Goal: Transaction & Acquisition: Purchase product/service

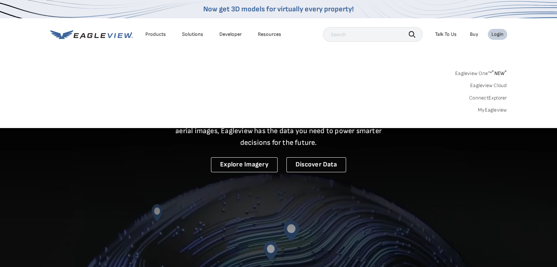
click at [489, 109] on link "MyEagleview" at bounding box center [492, 110] width 29 height 7
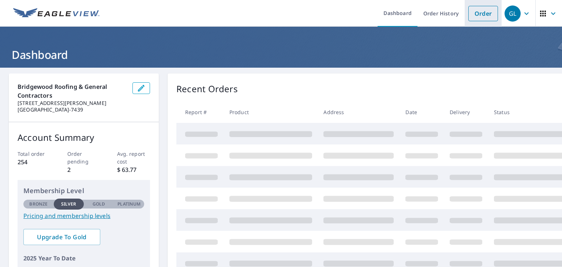
click at [471, 12] on link "Order" at bounding box center [483, 13] width 30 height 15
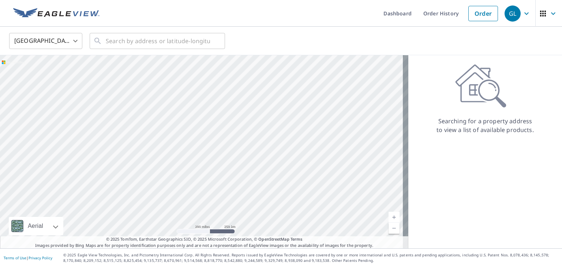
drag, startPoint x: 329, startPoint y: 254, endPoint x: 284, endPoint y: 8, distance: 250.3
click at [284, 8] on ul "Dashboard Order History Order" at bounding box center [303, 13] width 398 height 27
click at [283, 12] on ul "Dashboard Order History Order" at bounding box center [303, 13] width 398 height 27
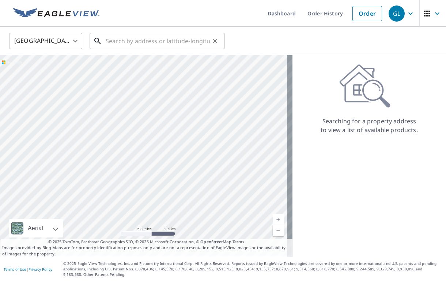
click at [123, 34] on input "text" at bounding box center [158, 41] width 104 height 20
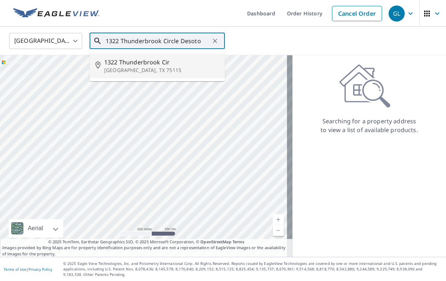
click at [127, 68] on p "[GEOGRAPHIC_DATA], TX 75115" at bounding box center [161, 70] width 115 height 7
type input "[STREET_ADDRESS]"
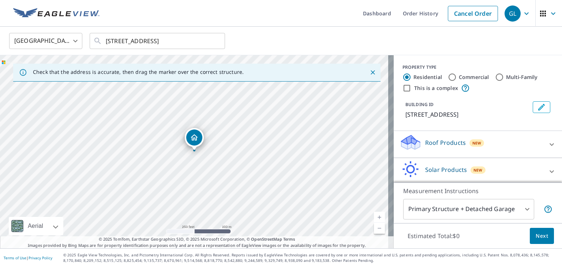
click at [491, 143] on div "Roof Products New" at bounding box center [471, 144] width 143 height 21
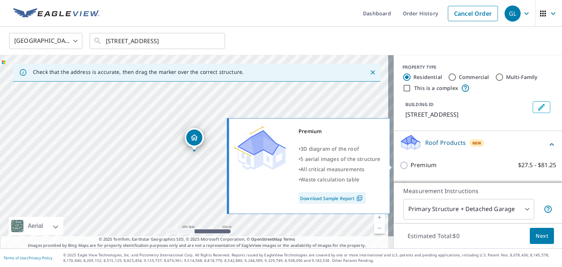
click at [423, 163] on p "Premium" at bounding box center [424, 165] width 26 height 9
click at [411, 163] on input "Premium $27.5 - $81.25" at bounding box center [405, 165] width 11 height 9
checkbox input "true"
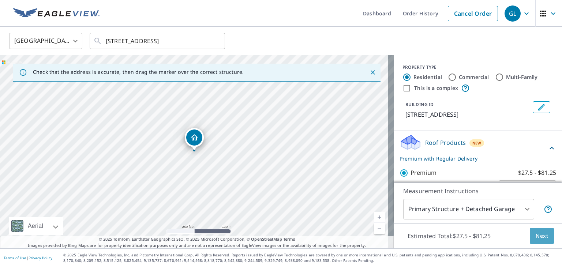
click at [536, 237] on span "Next" at bounding box center [542, 236] width 12 height 9
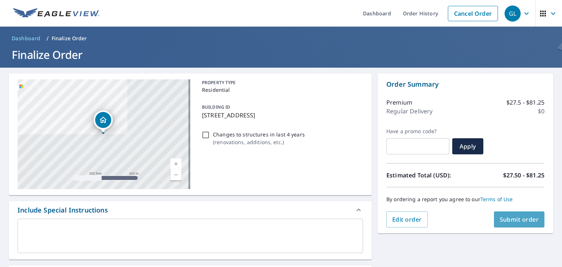
click at [513, 213] on button "Submit order" at bounding box center [519, 219] width 51 height 16
